Goal: Transaction & Acquisition: Purchase product/service

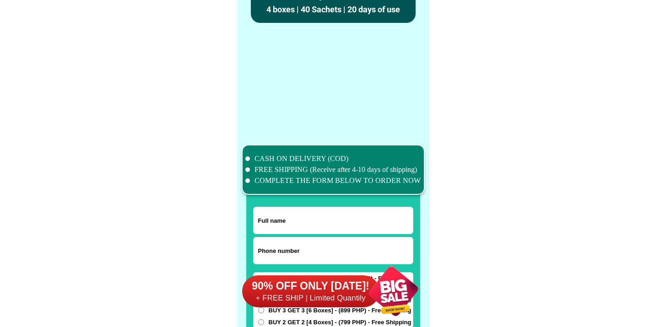
scroll to position [7120, 0]
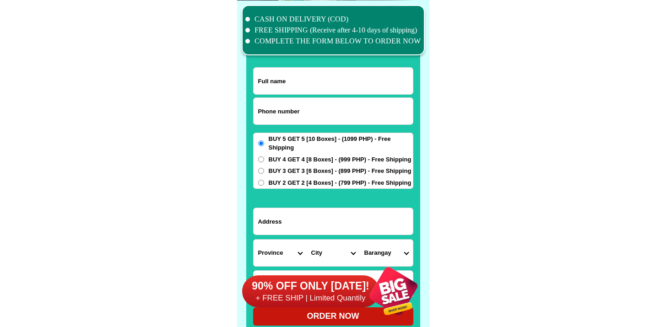
click at [293, 106] on input "Input phone_number" at bounding box center [333, 111] width 159 height 27
paste input "9177930097"
type input "09177930097"
click at [307, 87] on input "Input full_name" at bounding box center [333, 81] width 159 height 27
paste input "[PERSON_NAME] purok 2 barranggay poblacion bacolod [GEOGRAPHIC_DATA]"
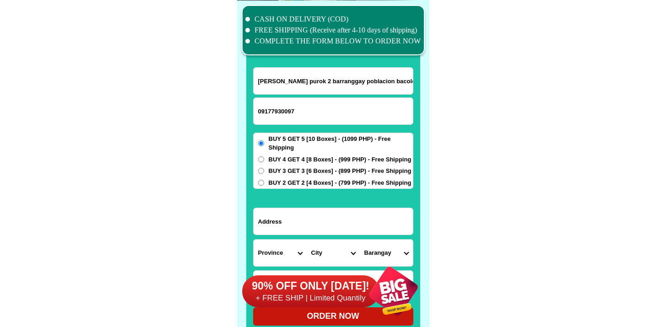
scroll to position [0, 40]
type input "[PERSON_NAME] purok 2 barranggay poblacion bacolod [GEOGRAPHIC_DATA]"
click at [315, 76] on input "[PERSON_NAME] purok 2 barranggay poblacion bacolod [GEOGRAPHIC_DATA]" at bounding box center [333, 81] width 159 height 27
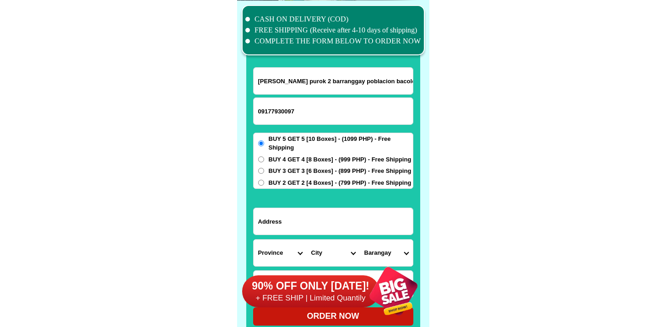
click at [315, 76] on input "violy bernales purok 2 barranggay poblacion bacolod lanao del norte" at bounding box center [333, 81] width 159 height 27
click at [338, 231] on input "Input address" at bounding box center [333, 221] width 159 height 27
paste input "purok 2 baranggay poblacion bacolod"
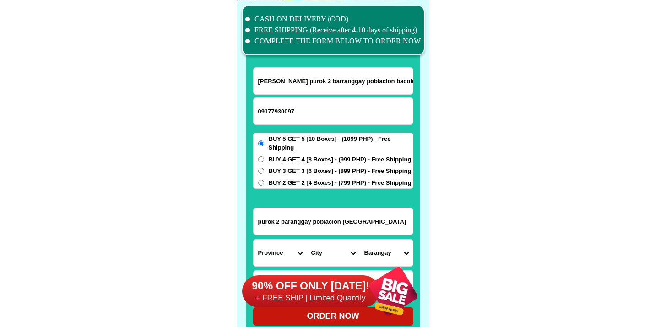
type input "purok 2 baranggay poblacion bacolod"
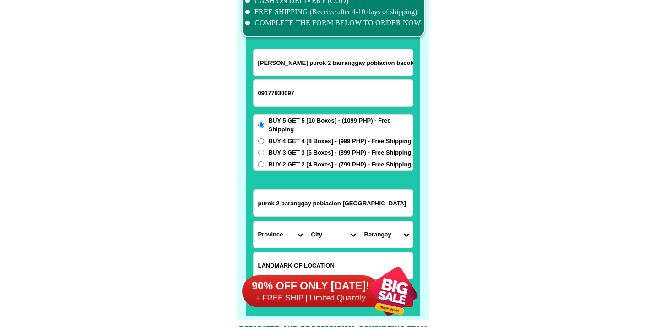
scroll to position [7148, 0]
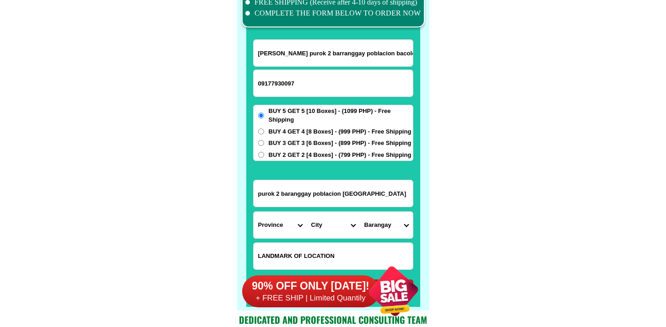
click at [299, 246] on input "Input LANDMARKOFLOCATION" at bounding box center [333, 256] width 159 height 27
paste input "near full gospel assembly chuch"
type input "near full gospel assembly chuch"
click at [282, 232] on select "Province [GEOGRAPHIC_DATA] [GEOGRAPHIC_DATA] [GEOGRAPHIC_DATA] [GEOGRAPHIC_DATA…" at bounding box center [280, 225] width 53 height 27
select select "63_691"
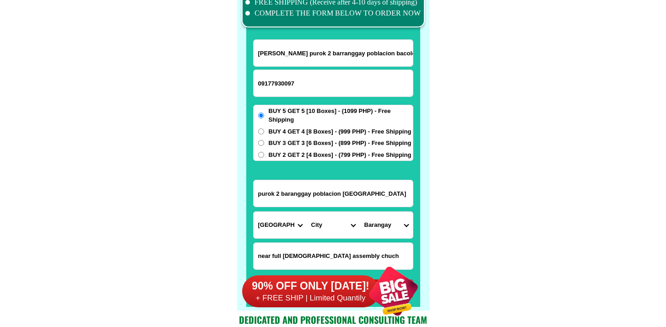
click at [254, 212] on select "Province [GEOGRAPHIC_DATA] [GEOGRAPHIC_DATA] [GEOGRAPHIC_DATA] [GEOGRAPHIC_DATA…" at bounding box center [280, 225] width 53 height 27
click at [327, 221] on select "City Bacolod Baloi Baroy Iligan-city Kauswagan Kolambugan Lala Lanao-del-norte-…" at bounding box center [333, 225] width 53 height 27
select select "63_6911196"
click at [307, 212] on select "City Bacolod Baloi Baroy Iligan-city Kauswagan Kolambugan Lala Lanao-del-norte-…" at bounding box center [333, 225] width 53 height 27
click at [385, 240] on form "violy bernales purok 2 barranggay poblacion bacolod lanao del norte 09177930097…" at bounding box center [333, 168] width 160 height 259
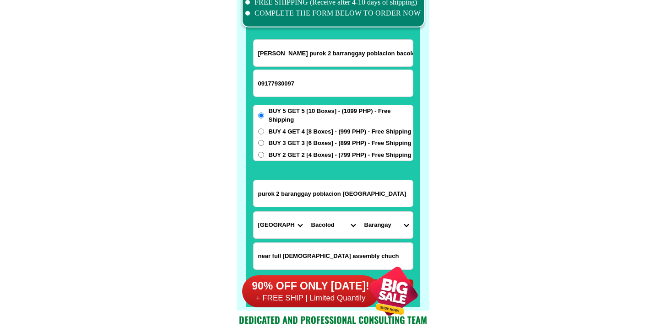
click at [393, 229] on select "Barangay Alegria Babalaya Babalayan townsite Binuni Delabayan west Demologan Di…" at bounding box center [386, 225] width 53 height 27
select select "63_69111961157"
click at [360, 212] on select "Barangay Alegria Babalaya Babalayan townsite Binuni Delabayan west Demologan Di…" at bounding box center [386, 225] width 53 height 27
click at [340, 65] on input "violy bernales purok 2 barranggay poblacion bacolod lanao del norte" at bounding box center [333, 53] width 159 height 27
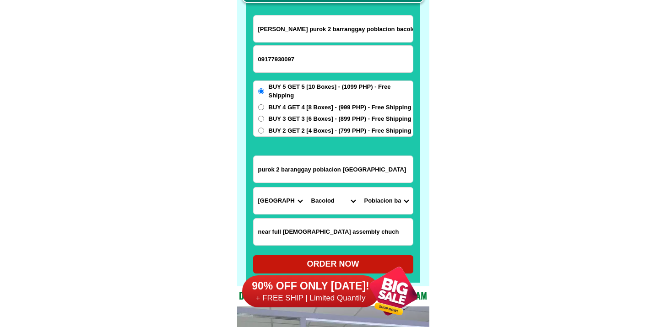
scroll to position [7244, 0]
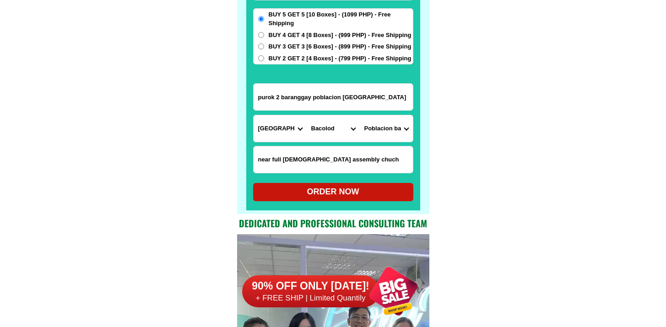
click at [339, 189] on div "ORDER NOW" at bounding box center [333, 192] width 160 height 12
radio input "true"
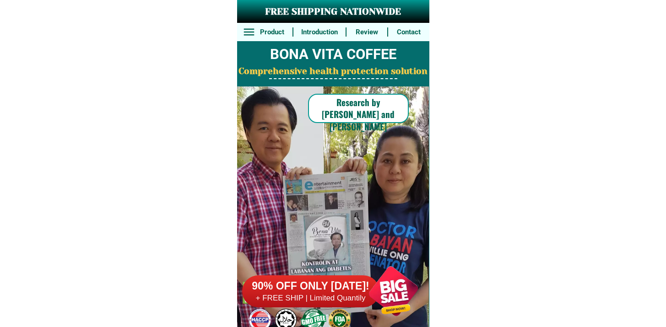
click at [307, 304] on div at bounding box center [310, 292] width 137 height 32
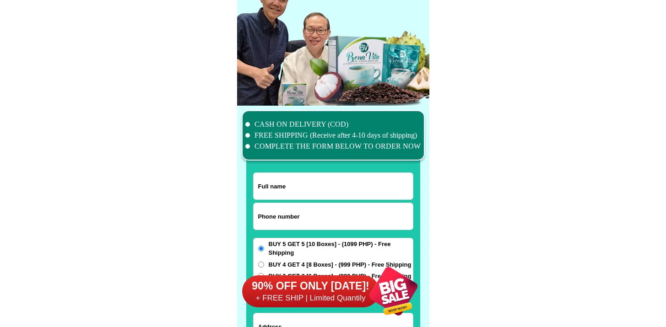
scroll to position [7120, 0]
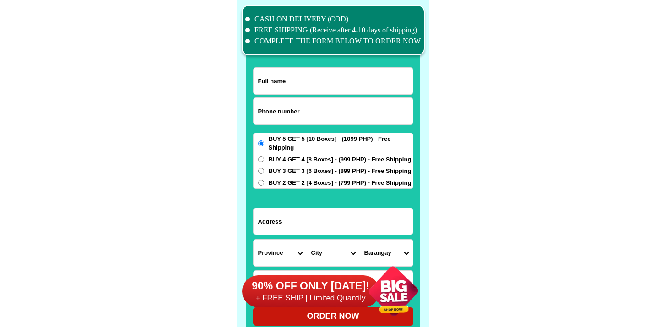
click at [320, 101] on input "Input phone_number" at bounding box center [333, 111] width 159 height 27
paste input "9538428040"
click at [261, 113] on input "9538428040" at bounding box center [333, 111] width 159 height 27
click at [258, 114] on input "9538428040" at bounding box center [333, 111] width 159 height 27
type input "09538428040"
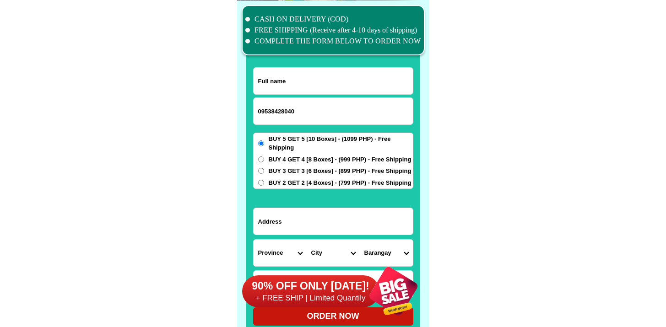
click at [310, 89] on input "Input full_name" at bounding box center [333, 81] width 159 height 27
paste input "[PERSON_NAME]"
type input "[PERSON_NAME]"
click at [305, 226] on input "Input address" at bounding box center [333, 221] width 159 height 27
paste input "Purok two lovers, [PERSON_NAME], Midsayap, [GEOGRAPHIC_DATA]."
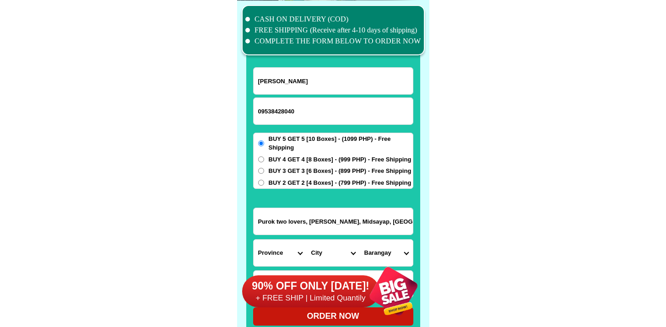
click at [305, 226] on input "Purok two lovers, [PERSON_NAME], Midsayap, [GEOGRAPHIC_DATA]." at bounding box center [333, 221] width 159 height 27
type input "Purok two lovers, [PERSON_NAME], Midsayap, [GEOGRAPHIC_DATA]."
click at [280, 246] on select "Province [GEOGRAPHIC_DATA] [GEOGRAPHIC_DATA] [GEOGRAPHIC_DATA] [GEOGRAPHIC_DATA…" at bounding box center [280, 253] width 53 height 27
select select "63_170"
click at [254, 240] on select "Province [GEOGRAPHIC_DATA] [GEOGRAPHIC_DATA] [GEOGRAPHIC_DATA] [GEOGRAPHIC_DATA…" at bounding box center [280, 253] width 53 height 27
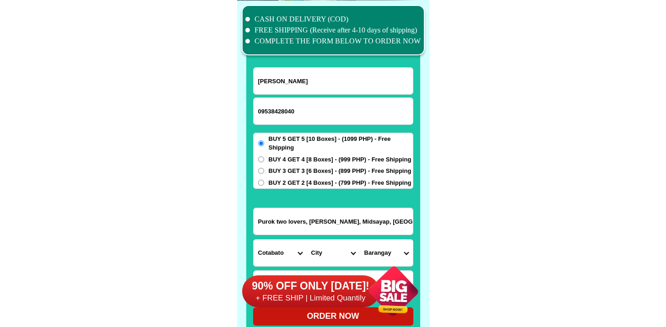
click at [354, 257] on div "90% OFF ONLY [DATE]! + FREE SHIP | Limited Quantily" at bounding box center [335, 292] width 187 height 72
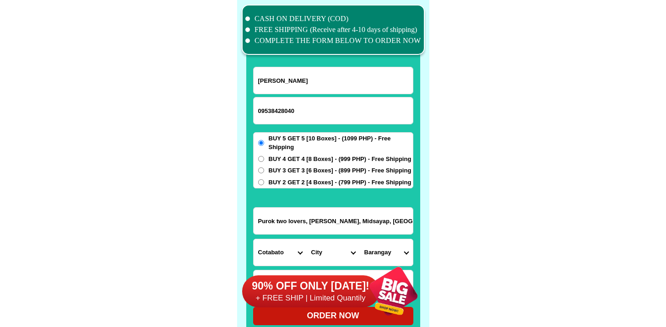
click at [333, 249] on select "City Alamada Aleosan Antipas Arakan Banisilan [GEOGRAPHIC_DATA]-city [GEOGRAPHI…" at bounding box center [333, 253] width 53 height 27
select select "63_1707814"
click at [307, 240] on select "City Alamada Aleosan Antipas Arakan Banisilan [GEOGRAPHIC_DATA]-city [GEOGRAPHI…" at bounding box center [333, 253] width 53 height 27
click at [385, 251] on select "Barangay Agriculture [GEOGRAPHIC_DATA] [US_STATE] [GEOGRAPHIC_DATA] [GEOGRAPHIC…" at bounding box center [386, 253] width 53 height 27
select select "63_17078146780"
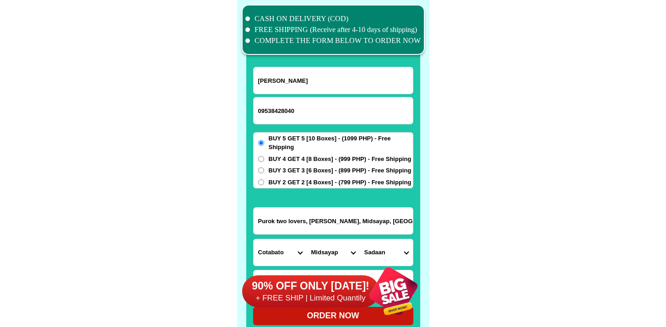
click at [360, 240] on select "Barangay Agriculture [GEOGRAPHIC_DATA] [US_STATE] [GEOGRAPHIC_DATA] [GEOGRAPHIC…" at bounding box center [386, 253] width 53 height 27
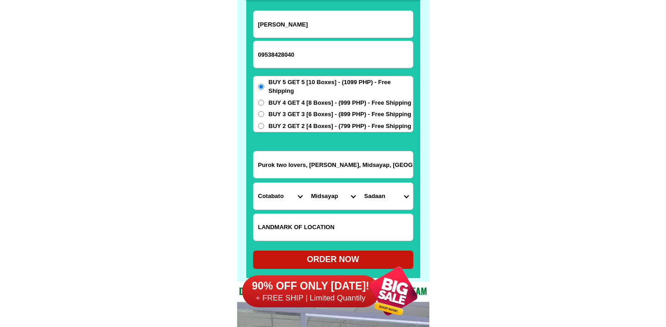
scroll to position [7195, 0]
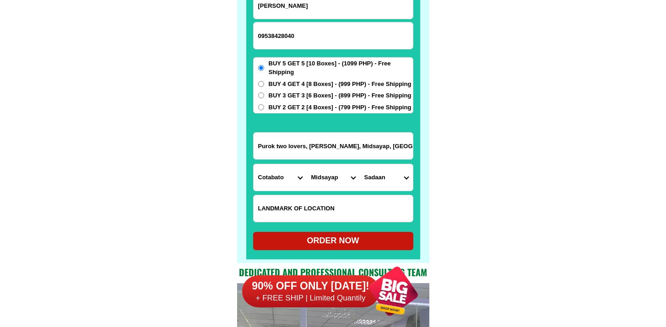
click at [358, 244] on div "ORDER NOW" at bounding box center [333, 241] width 160 height 12
radio input "true"
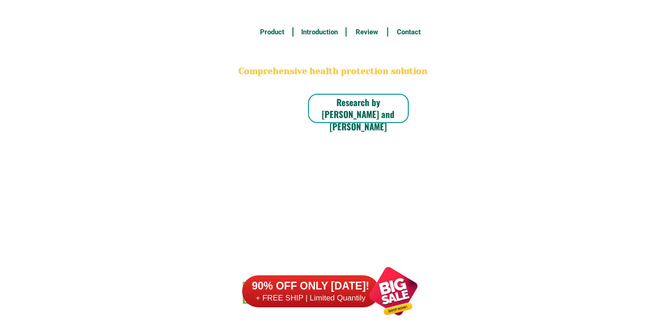
scroll to position [7244, 0]
